Goal: Information Seeking & Learning: Learn about a topic

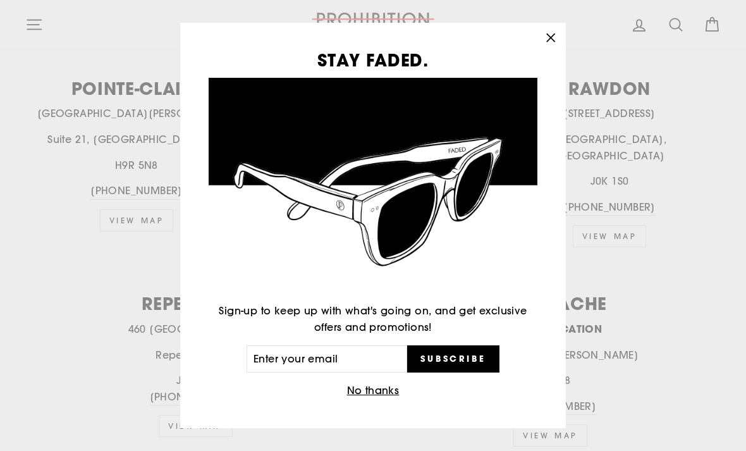
scroll to position [1535, 0]
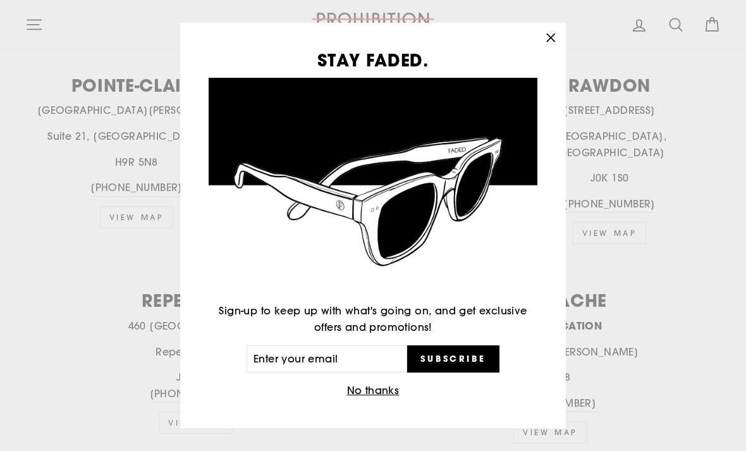
click at [547, 47] on icon "button" at bounding box center [551, 38] width 18 height 18
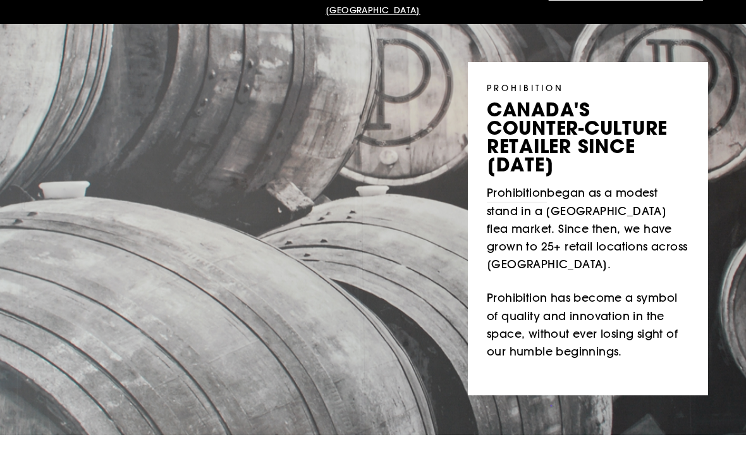
scroll to position [0, 0]
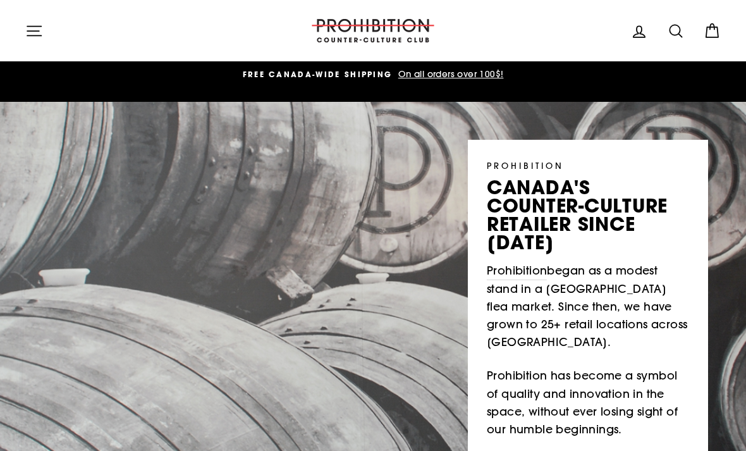
click at [43, 23] on button "Site navigation" at bounding box center [34, 30] width 33 height 27
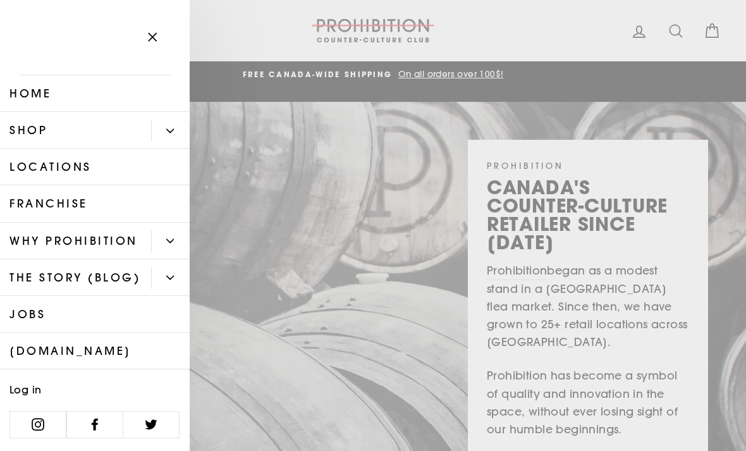
click at [169, 129] on icon "Primary" at bounding box center [170, 131] width 8 height 8
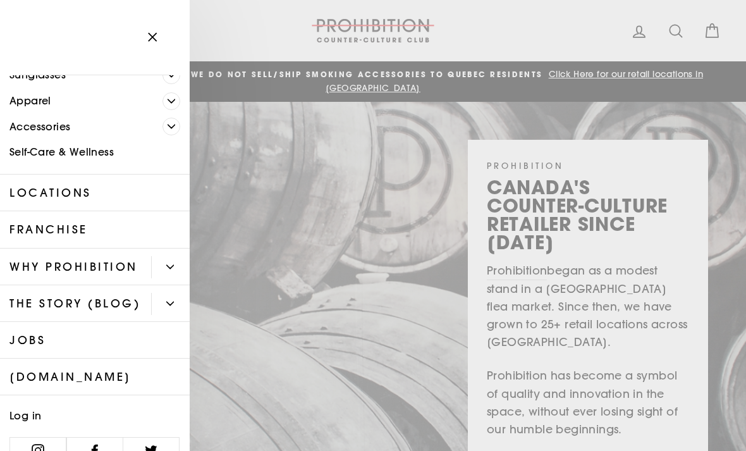
scroll to position [119, 0]
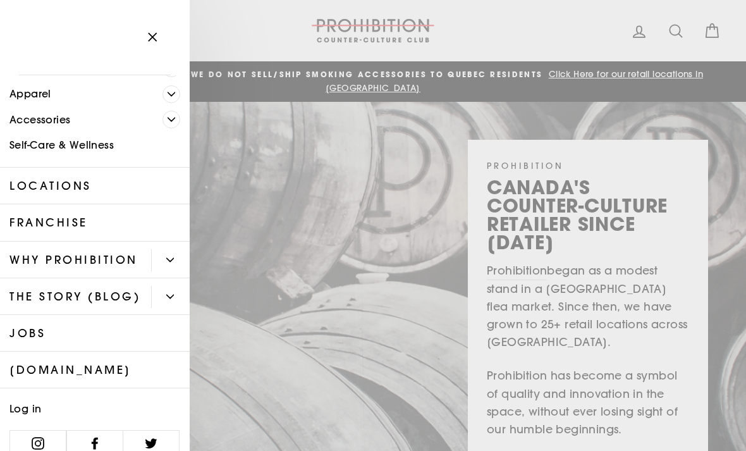
click at [87, 147] on link "Self-Care & Wellness" at bounding box center [95, 146] width 190 height 26
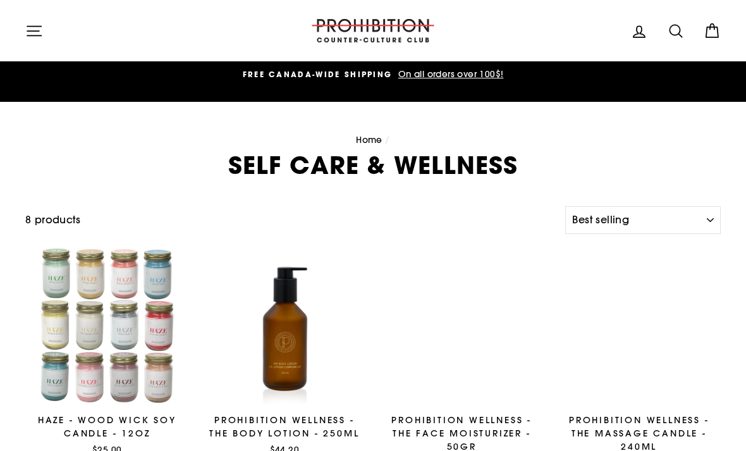
select select "best-selling"
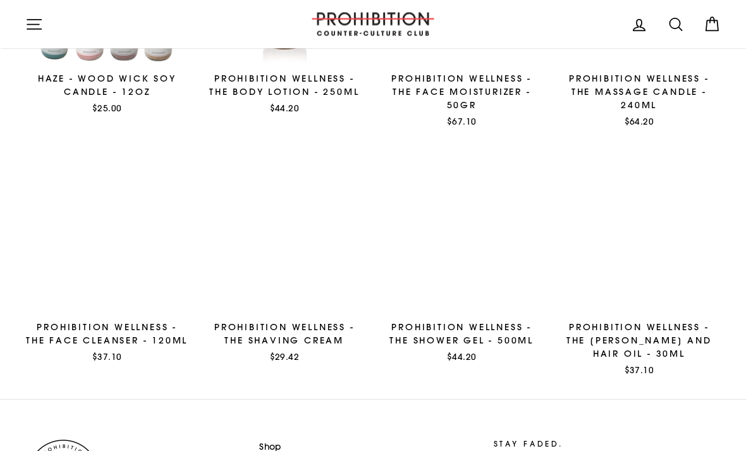
scroll to position [341, 0]
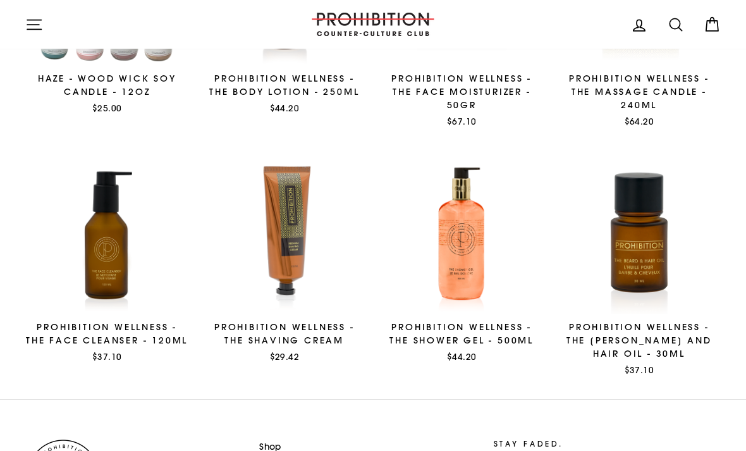
click at [656, 293] on span "Quick view" at bounding box center [639, 298] width 48 height 11
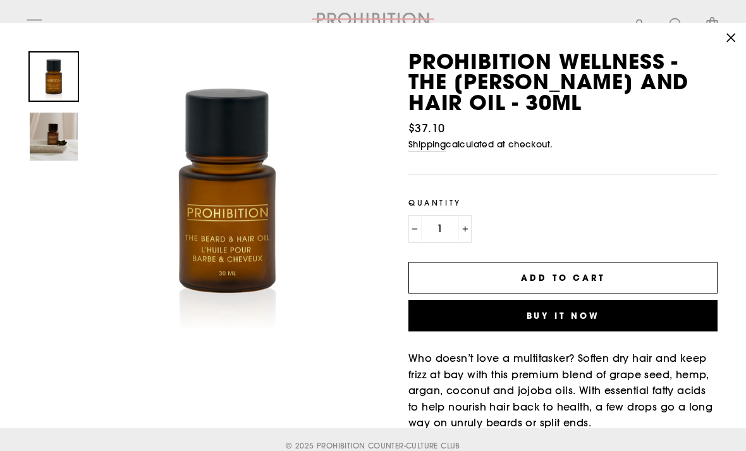
scroll to position [0, 0]
click at [732, 32] on icon "button" at bounding box center [731, 38] width 18 height 18
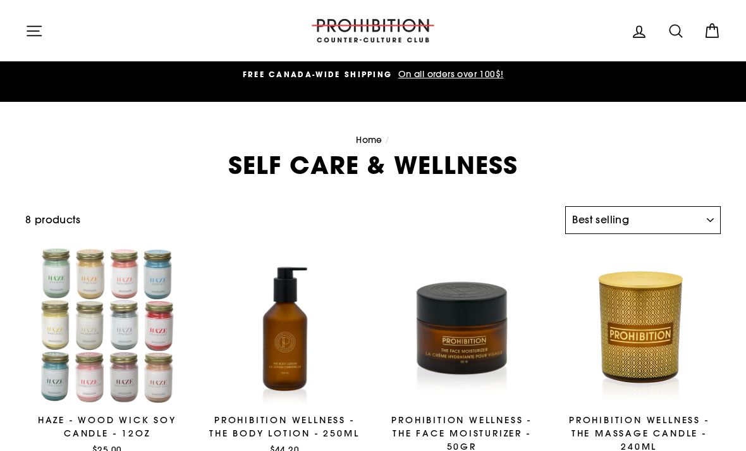
click at [705, 223] on select "Sort Featured Best selling Alphabetically, A-Z Alphabetically, Z-A Price, low t…" at bounding box center [643, 220] width 156 height 28
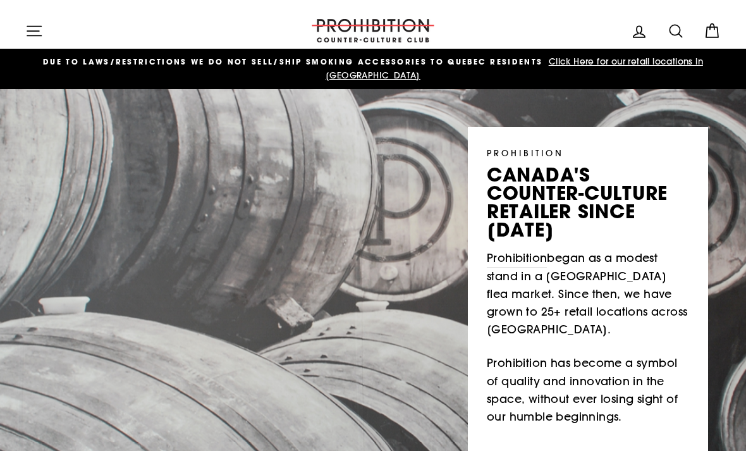
click at [36, 30] on icon "button" at bounding box center [34, 30] width 14 height 9
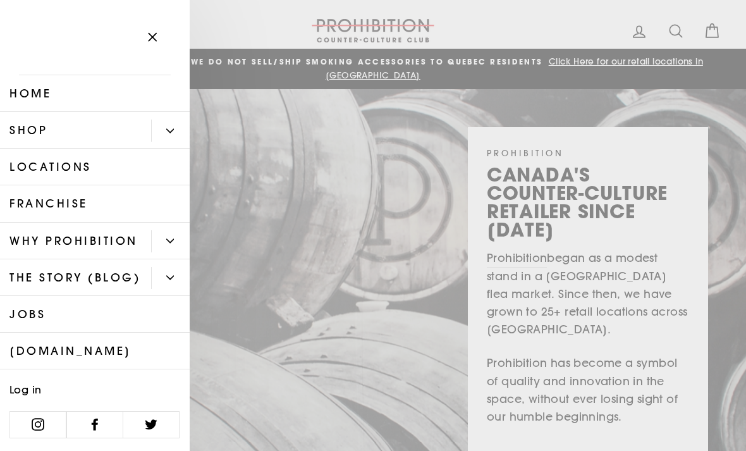
click at [171, 131] on icon "Primary" at bounding box center [170, 130] width 7 height 3
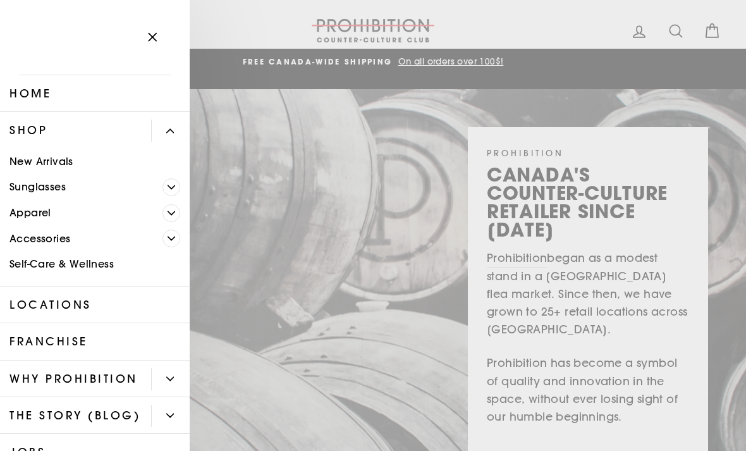
click at [168, 212] on icon "Primary" at bounding box center [172, 213] width 8 height 8
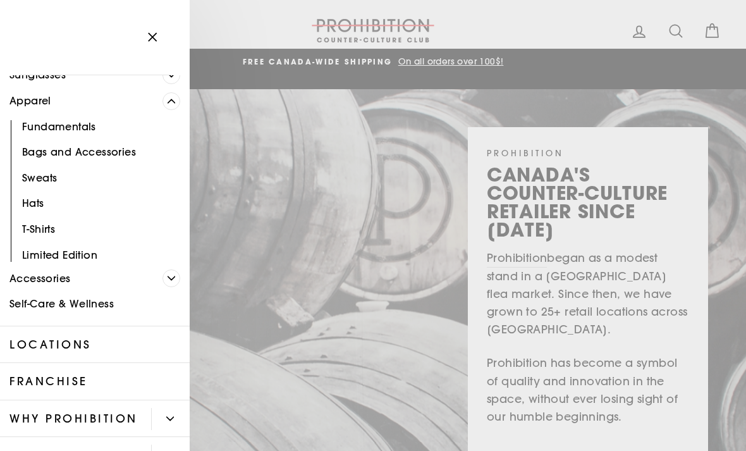
scroll to position [130, 0]
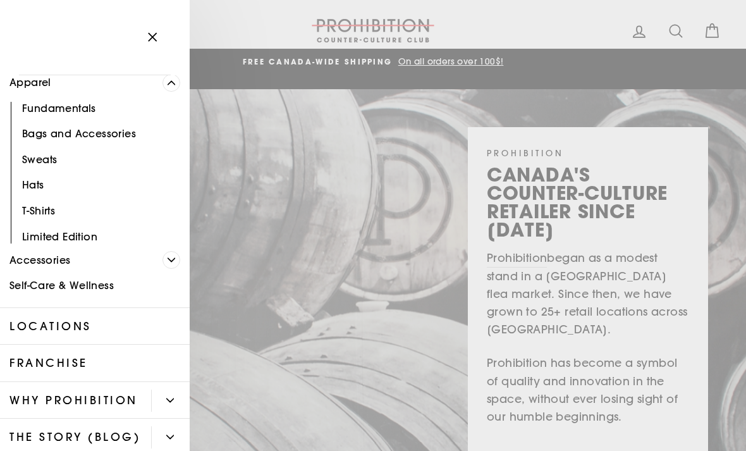
click at [171, 254] on span "Primary" at bounding box center [171, 260] width 18 height 18
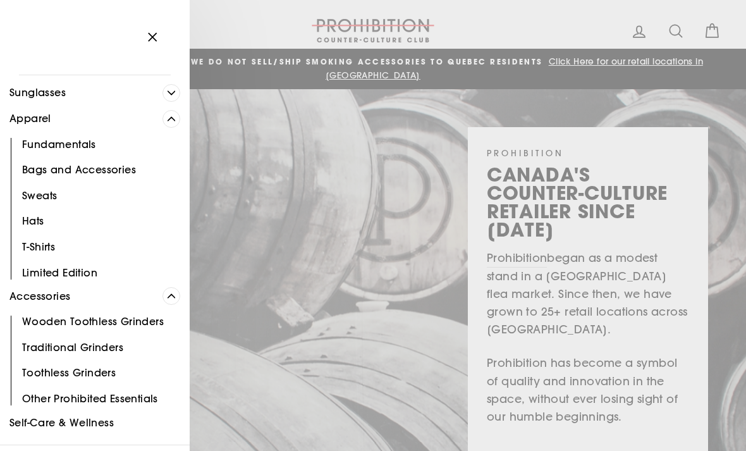
scroll to position [73, 0]
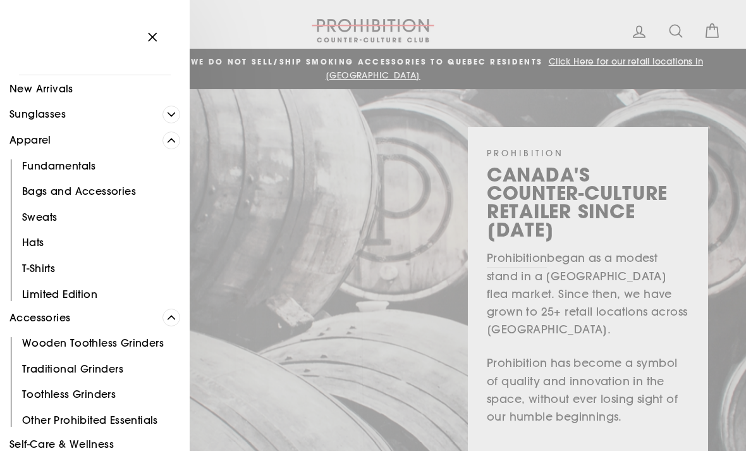
click at [173, 118] on span "Primary" at bounding box center [171, 115] width 18 height 18
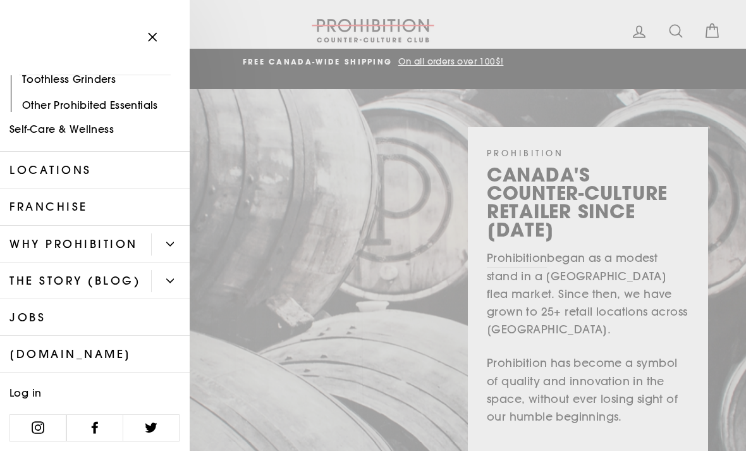
scroll to position [690, 0]
click at [180, 248] on button "Primary" at bounding box center [170, 245] width 39 height 22
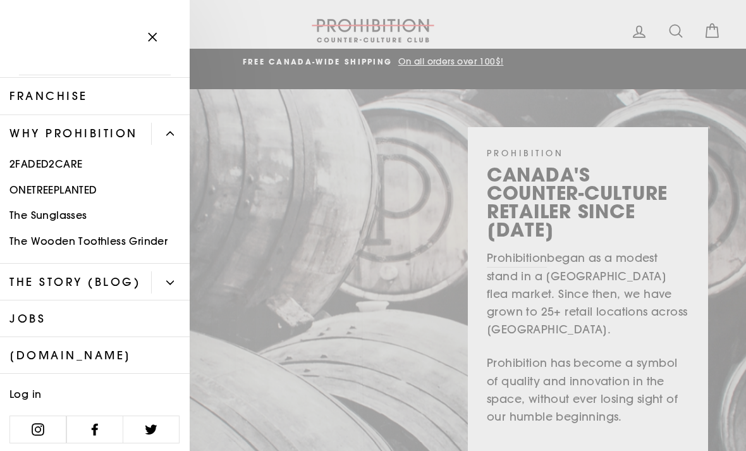
scroll to position [801, 0]
click at [174, 279] on button "Primary" at bounding box center [170, 283] width 39 height 22
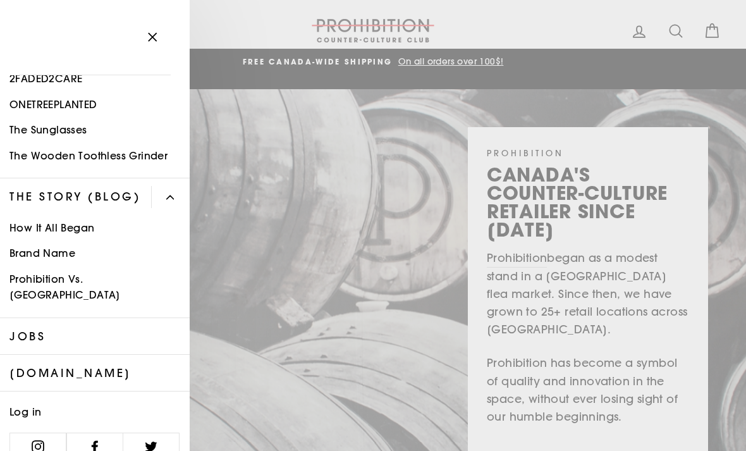
scroll to position [886, 0]
click at [81, 226] on link "How It All Began" at bounding box center [95, 229] width 190 height 26
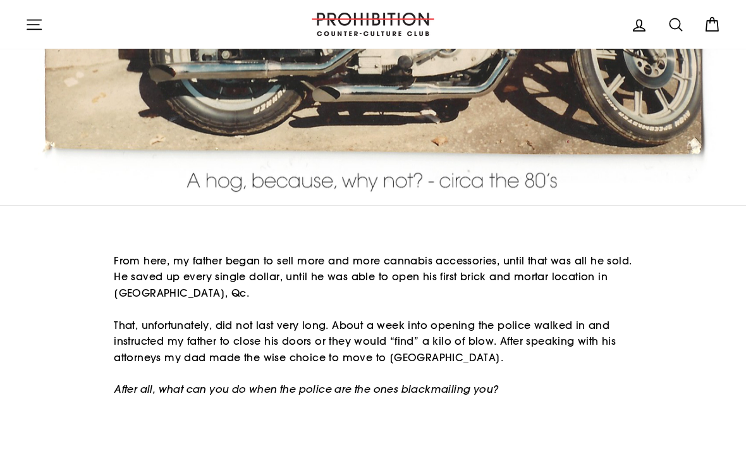
scroll to position [2518, 0]
